Goal: Obtain resource: Download file/media

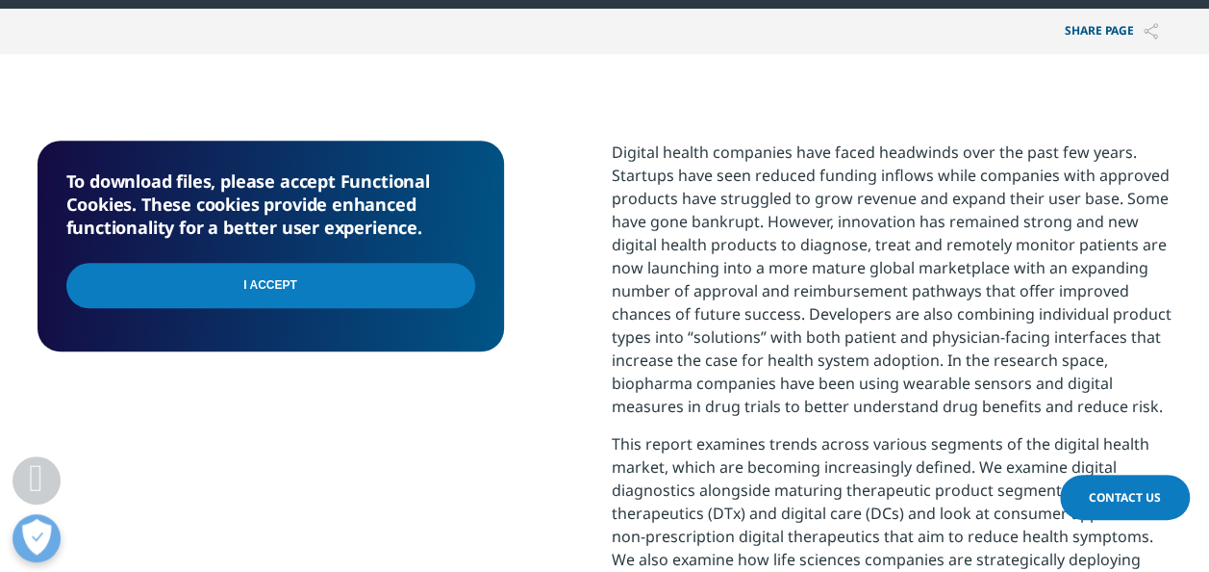
click at [445, 285] on input "I Accept" at bounding box center [270, 285] width 409 height 45
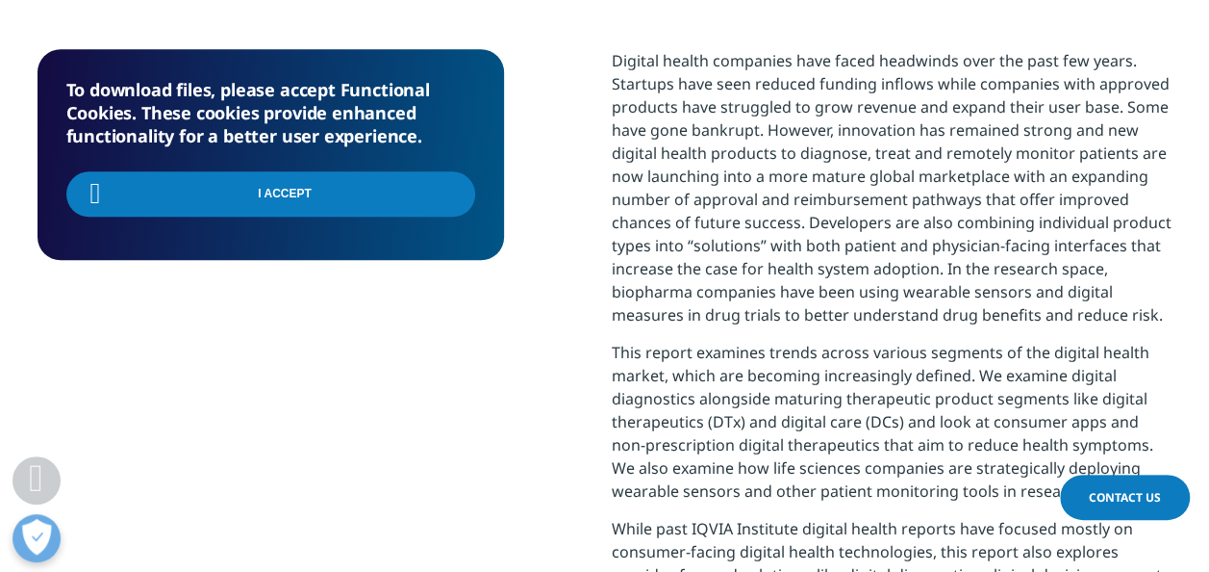
scroll to position [939, 0]
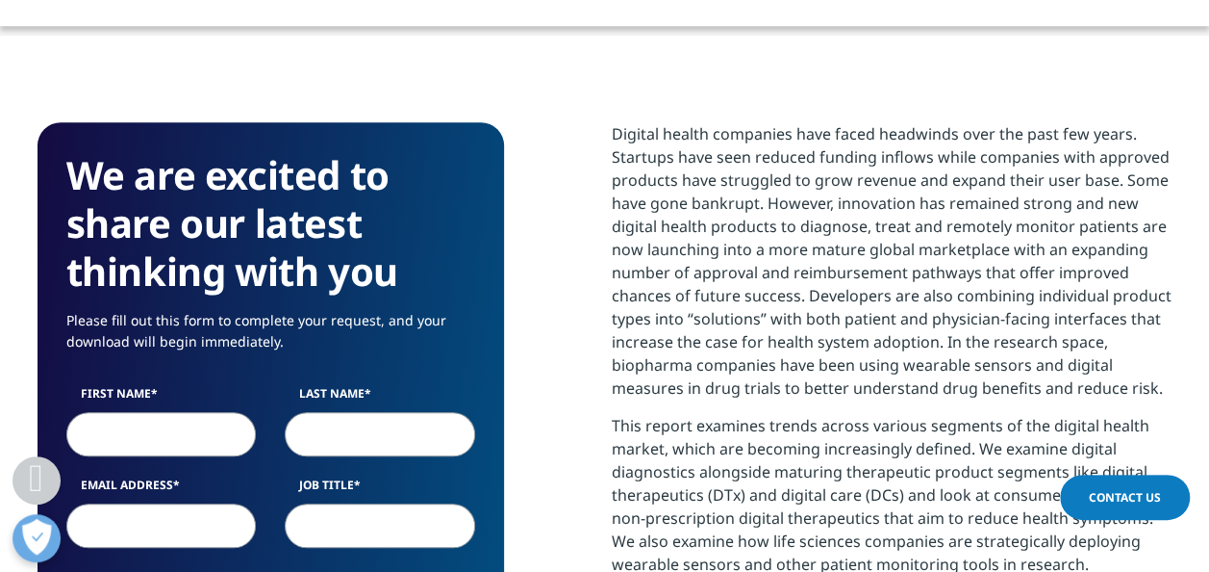
scroll to position [672, 0]
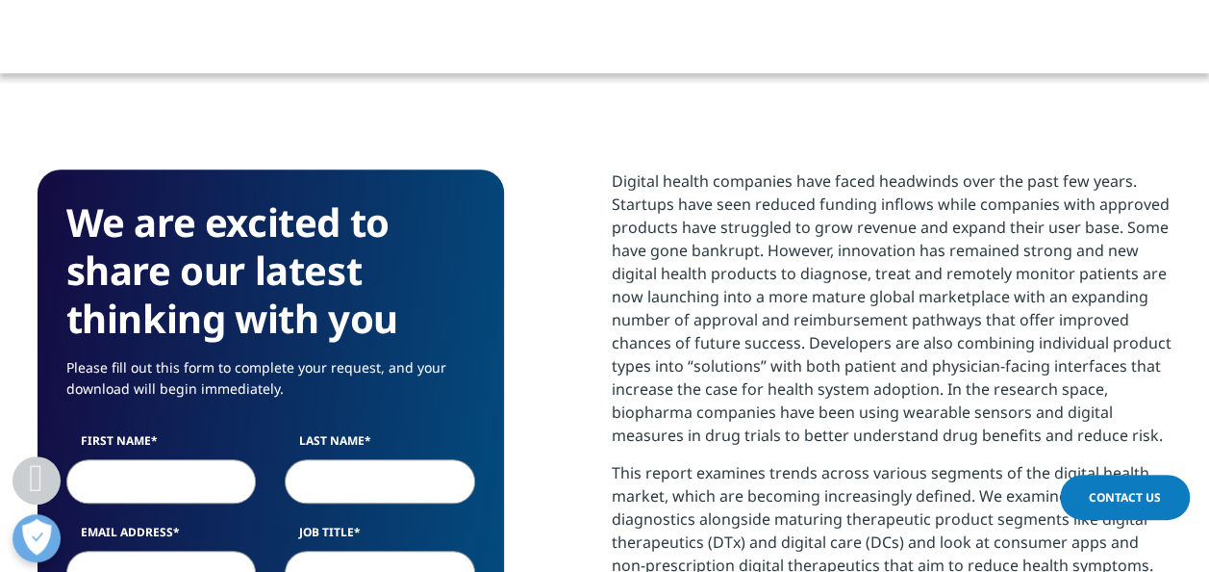
click at [773, 397] on p "Digital health companies have faced headwinds over the past few years. Startups…" at bounding box center [892, 315] width 561 height 292
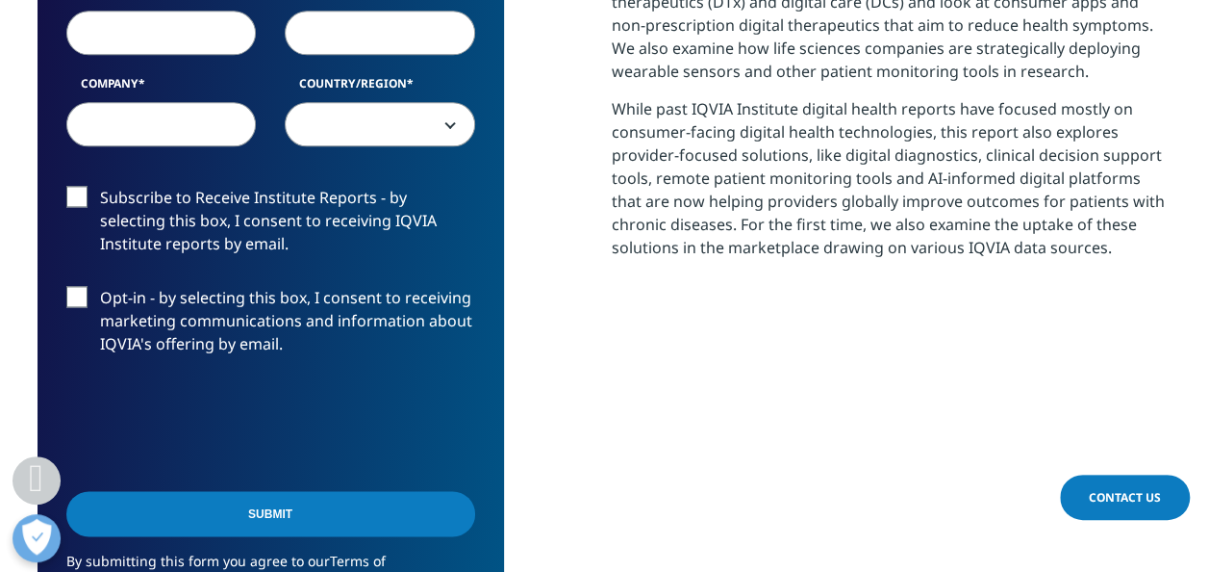
scroll to position [980, 0]
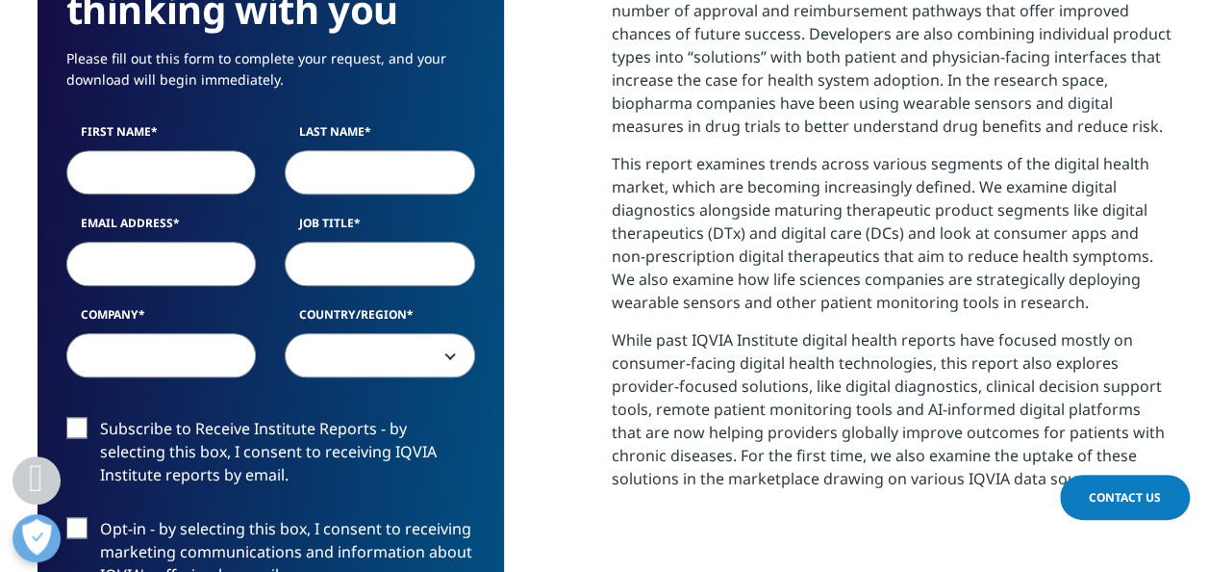
click at [206, 171] on input "First Name" at bounding box center [161, 172] width 191 height 44
type input "[PERSON_NAME]"
click at [311, 165] on input "Last Name" at bounding box center [380, 172] width 191 height 44
type input "[PERSON_NAME]"
click at [184, 267] on input "Email Address" at bounding box center [161, 263] width 191 height 44
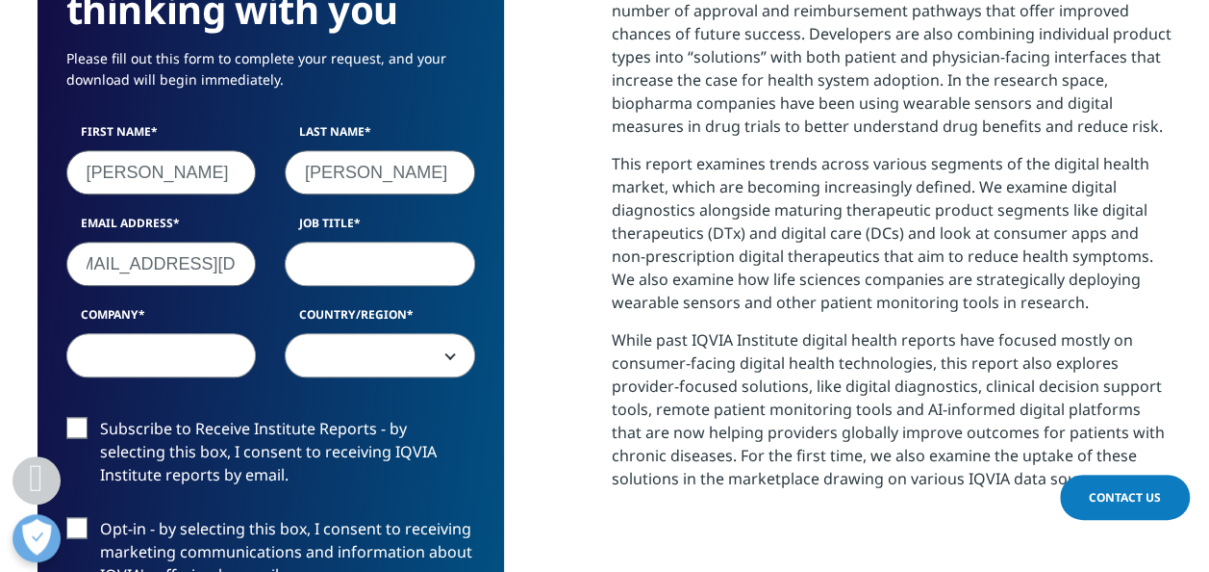
scroll to position [0, 38]
type input "[EMAIL_ADDRESS][DOMAIN_NAME]"
click at [316, 266] on input "Job Title" at bounding box center [380, 263] width 191 height 44
type input "data scientist"
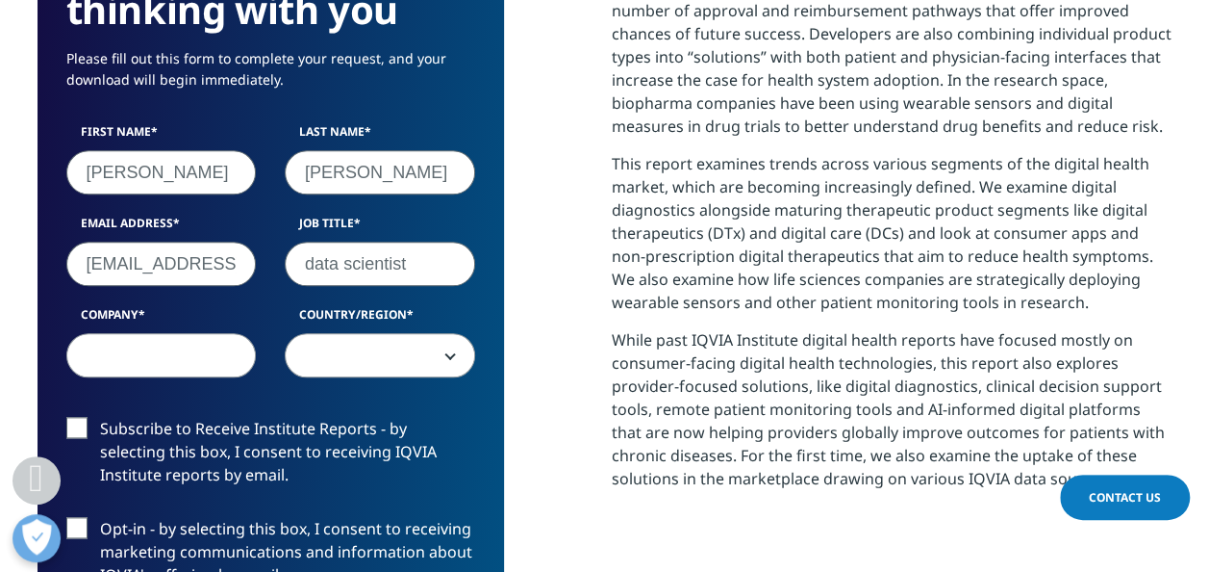
click at [191, 337] on input "Company" at bounding box center [161, 355] width 191 height 44
click at [251, 348] on input "Deloitte" at bounding box center [161, 355] width 191 height 44
type input "Deloitte"
click at [345, 351] on span at bounding box center [380, 356] width 189 height 44
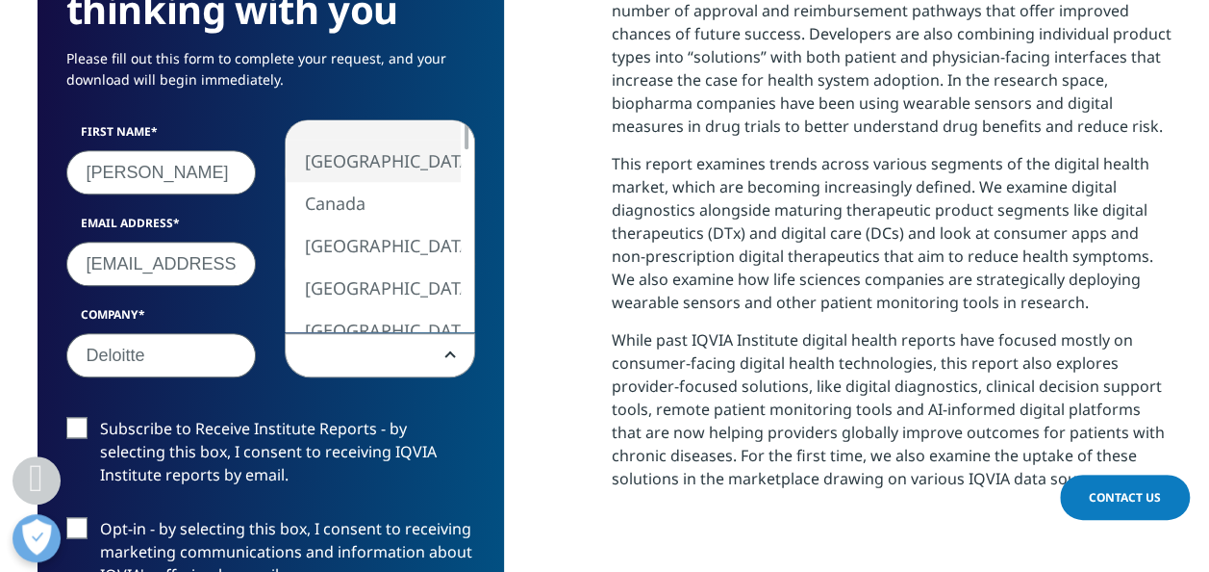
select select "[GEOGRAPHIC_DATA]"
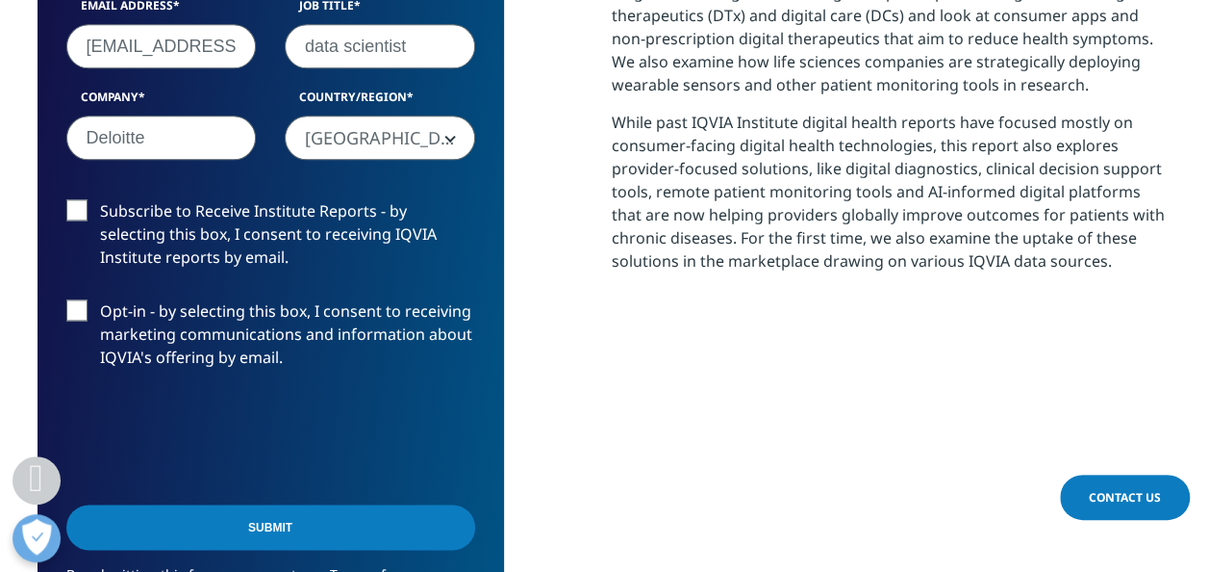
scroll to position [1334, 0]
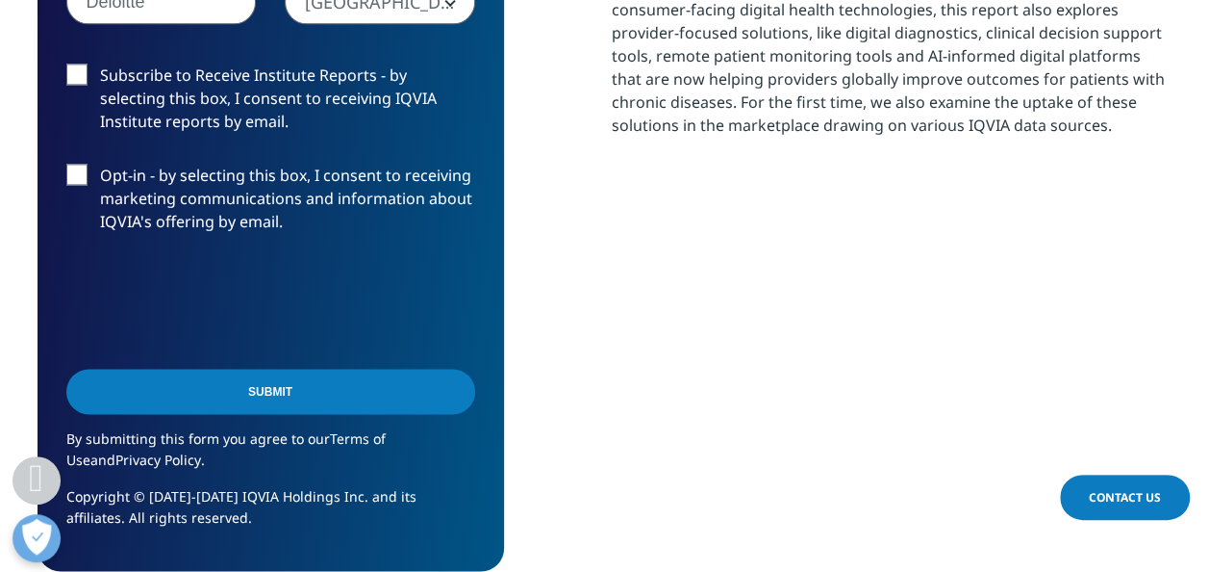
click at [323, 403] on input "Submit" at bounding box center [270, 390] width 409 height 45
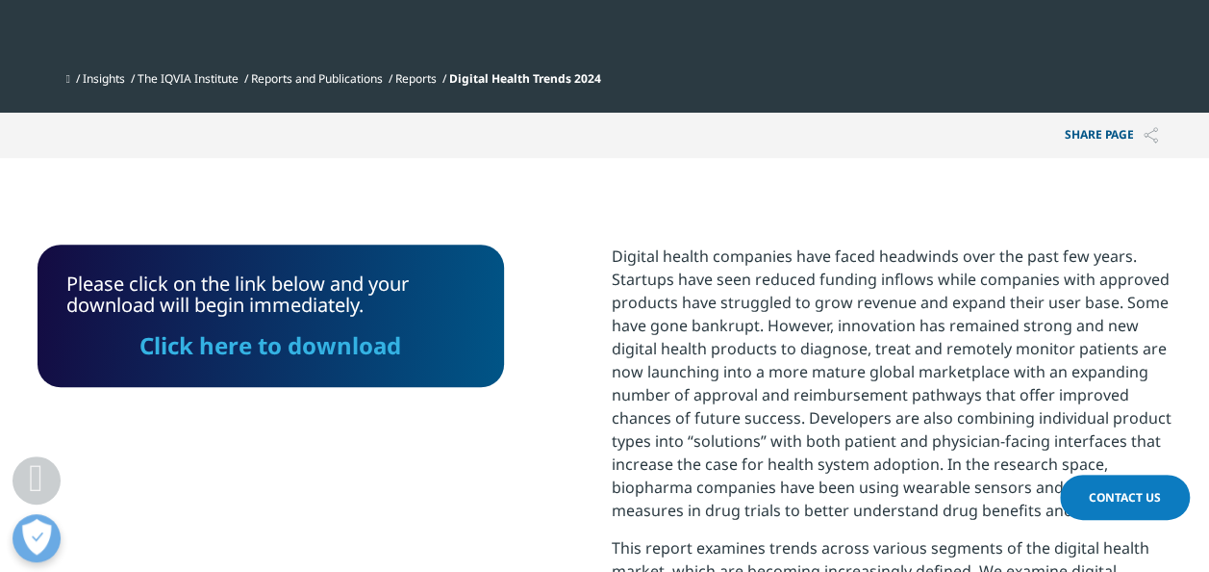
scroll to position [597, 0]
click at [331, 355] on link "Click here to download" at bounding box center [271, 345] width 262 height 32
